Goal: Transaction & Acquisition: Purchase product/service

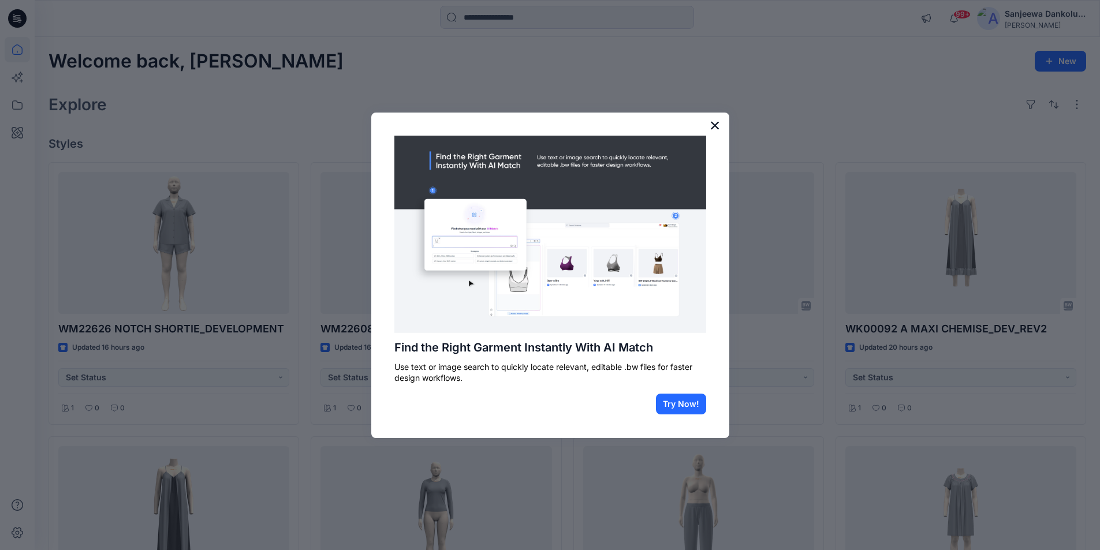
click at [718, 124] on button "×" at bounding box center [714, 125] width 11 height 18
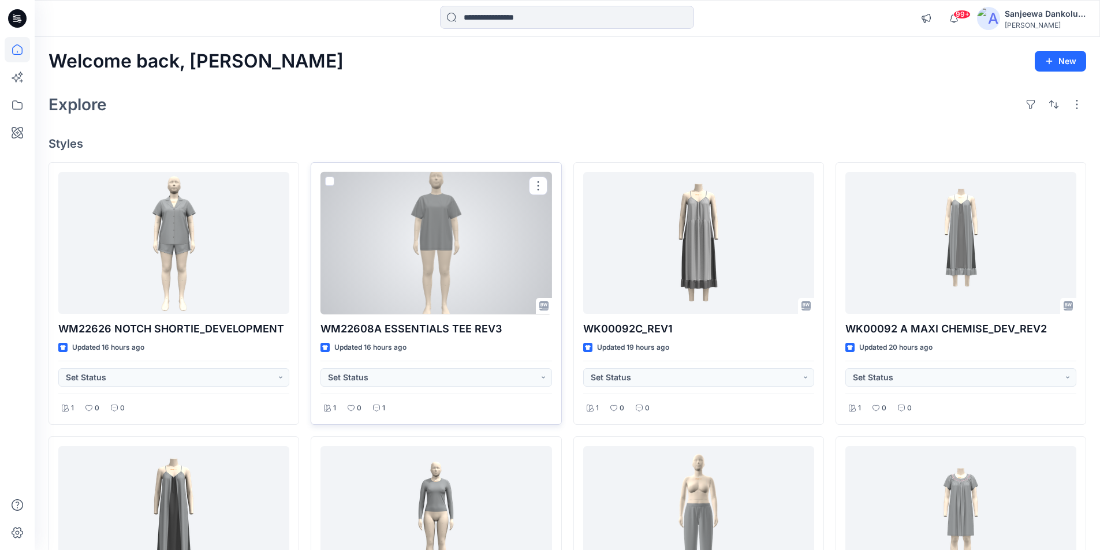
click at [410, 275] on div at bounding box center [435, 243] width 231 height 143
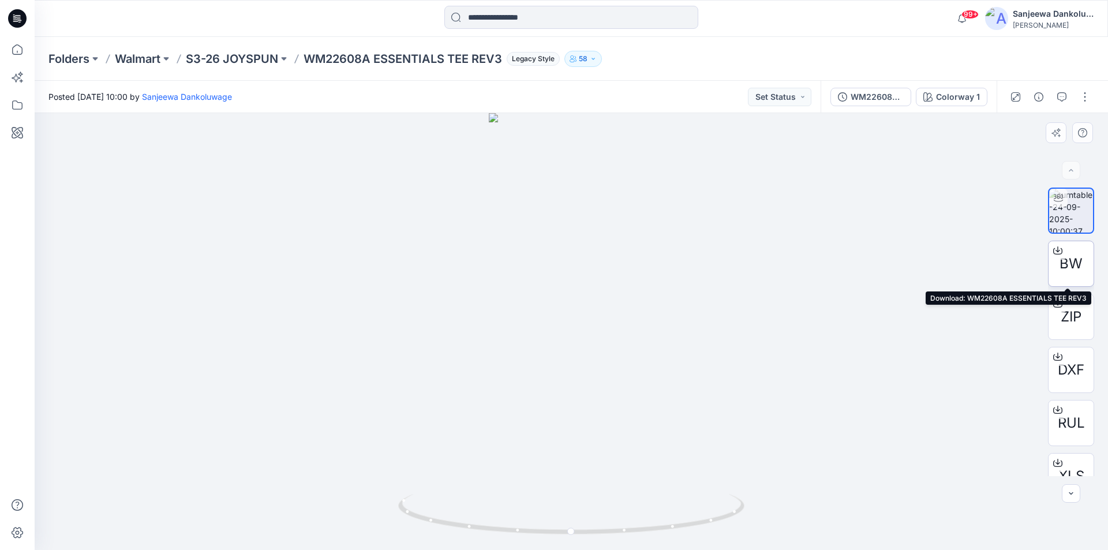
click at [1060, 263] on span "BW" at bounding box center [1071, 263] width 23 height 21
